Goal: Find specific fact

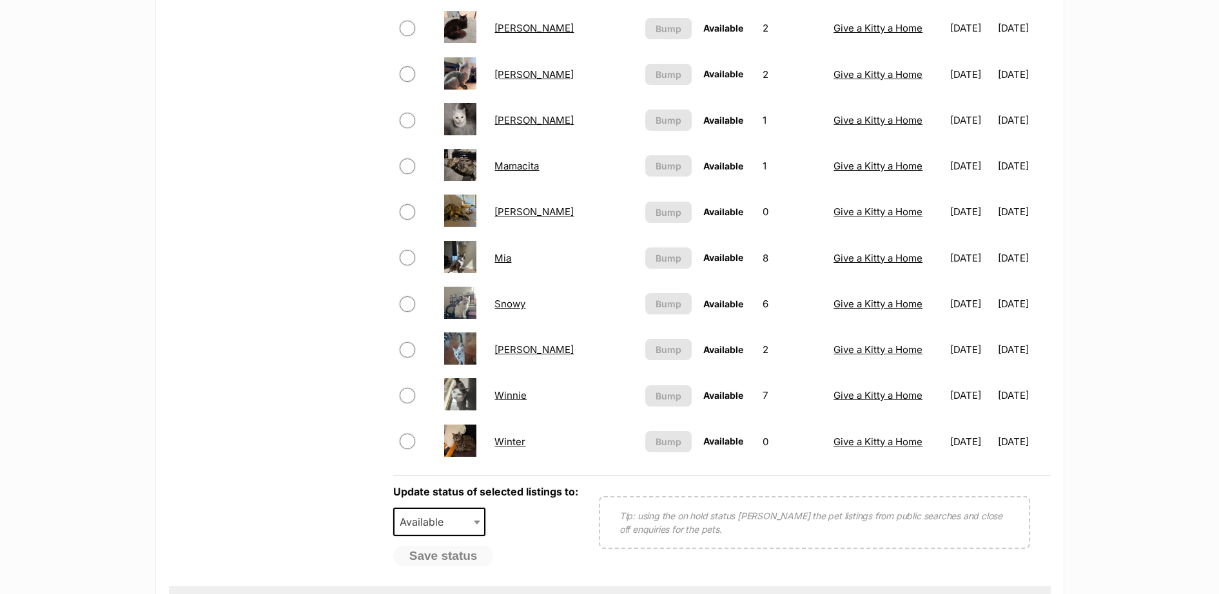
scroll to position [564, 0]
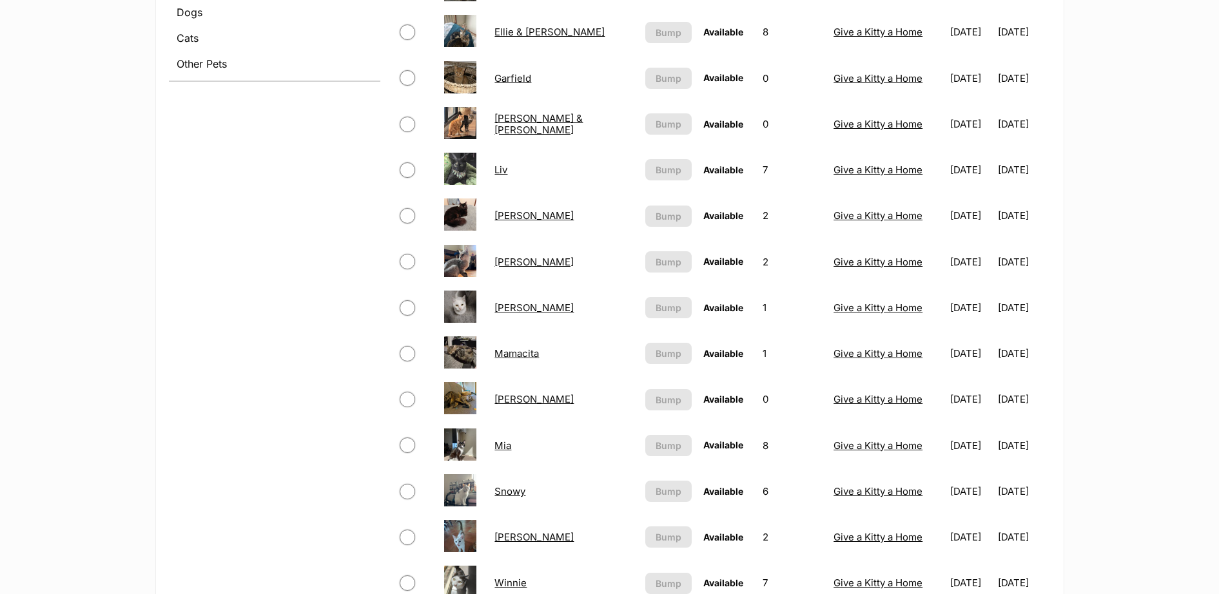
click at [555, 29] on link "Ellie & [PERSON_NAME]" at bounding box center [549, 32] width 110 height 12
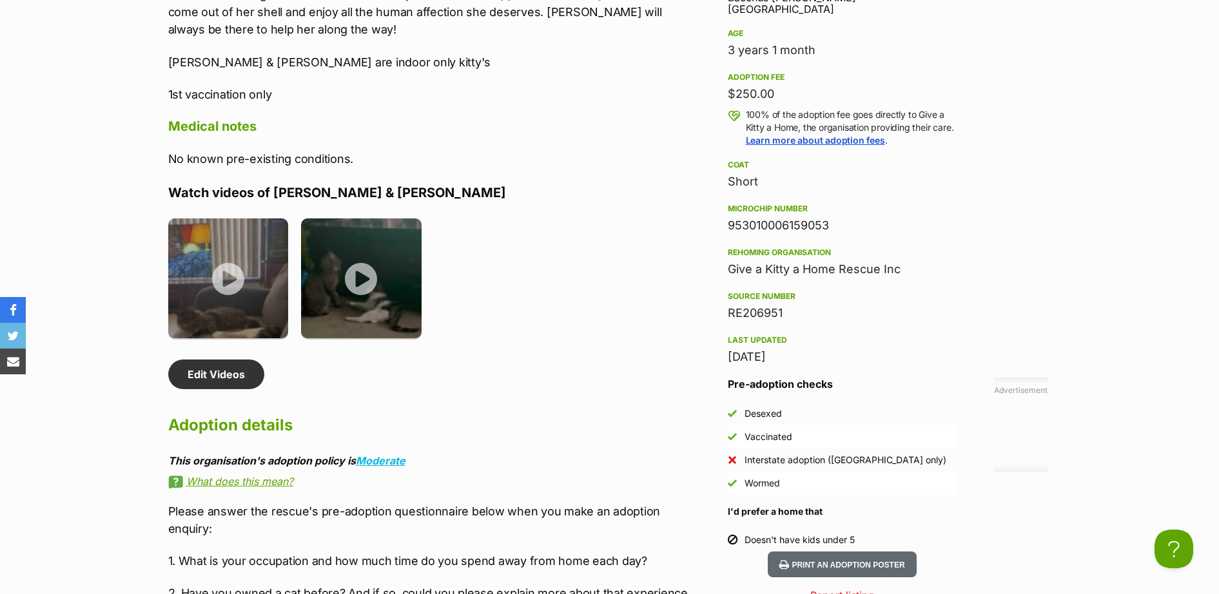
scroll to position [1128, 0]
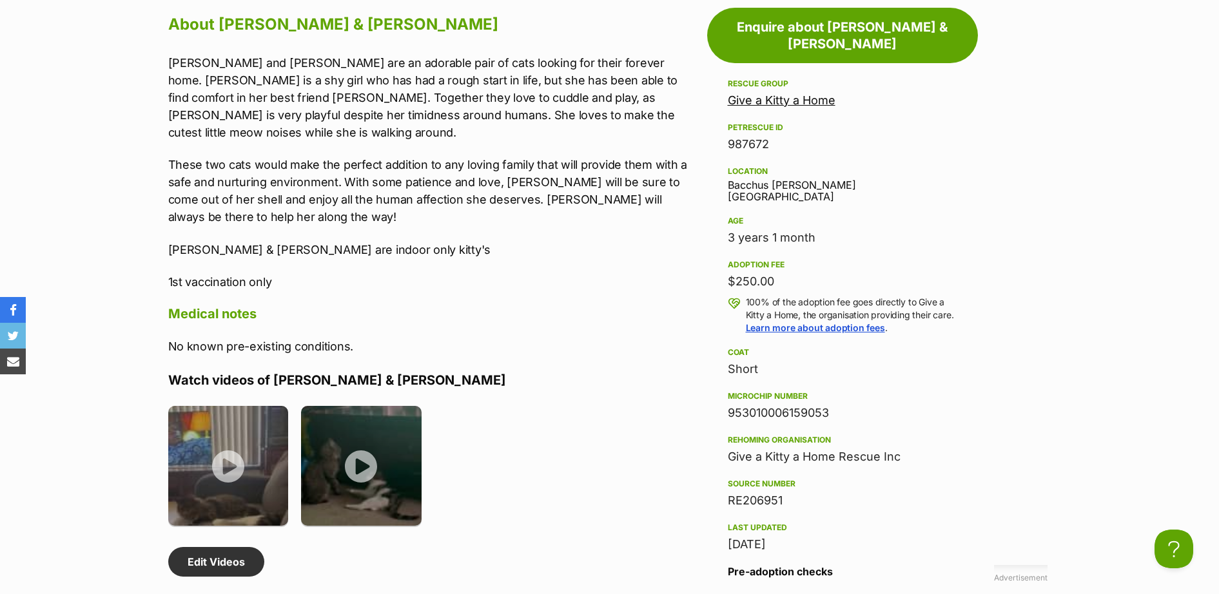
drag, startPoint x: 838, startPoint y: 386, endPoint x: 728, endPoint y: 387, distance: 109.6
click at [728, 404] on div "953010006159053" at bounding box center [842, 413] width 229 height 18
drag, startPoint x: 728, startPoint y: 387, endPoint x: 737, endPoint y: 385, distance: 9.2
copy div "953010006159053"
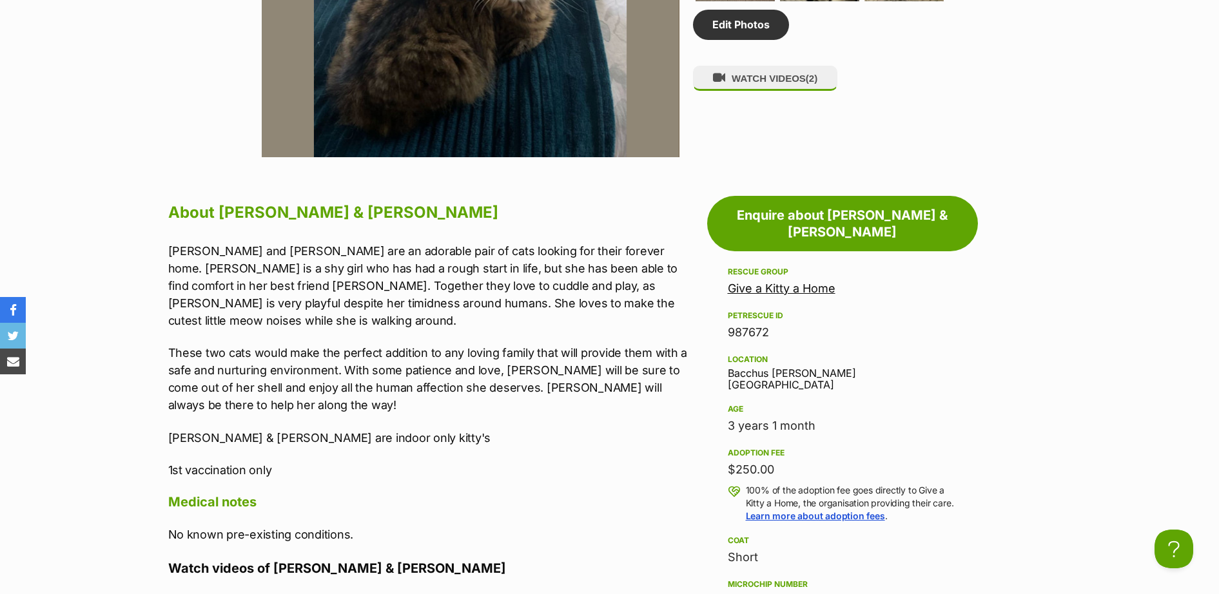
scroll to position [564, 0]
